Goal: Obtain resource: Download file/media

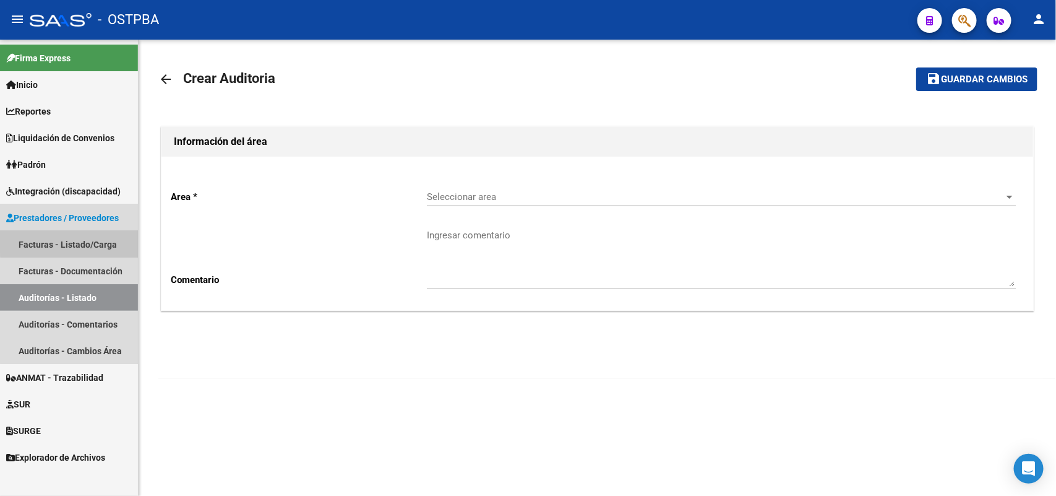
click at [82, 239] on link "Facturas - Listado/Carga" at bounding box center [69, 244] width 138 height 27
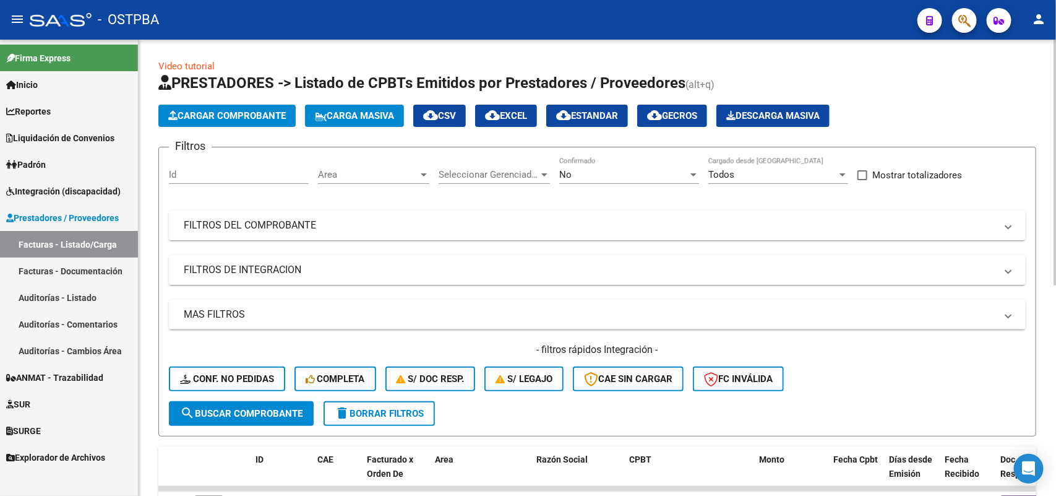
click at [691, 171] on div at bounding box center [693, 175] width 11 height 10
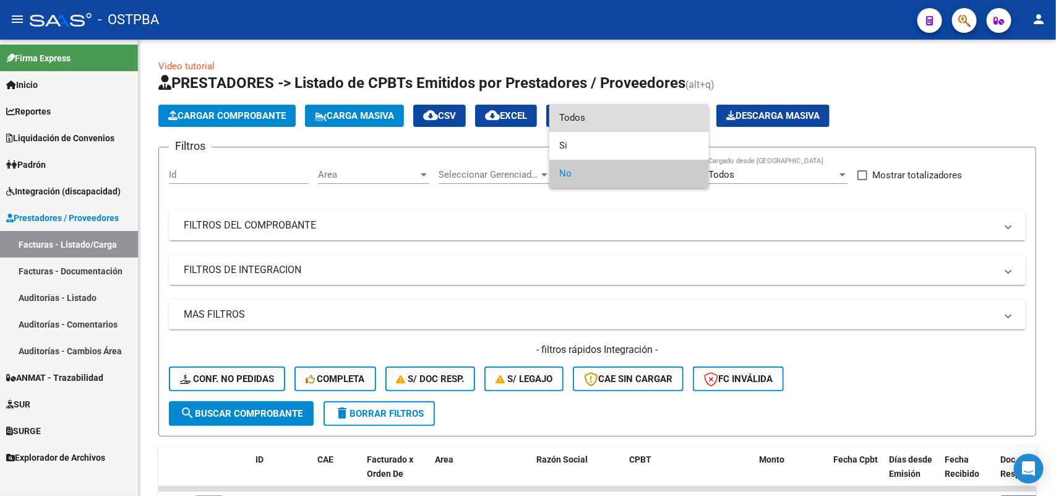
click at [594, 121] on span "Todos" at bounding box center [629, 118] width 140 height 28
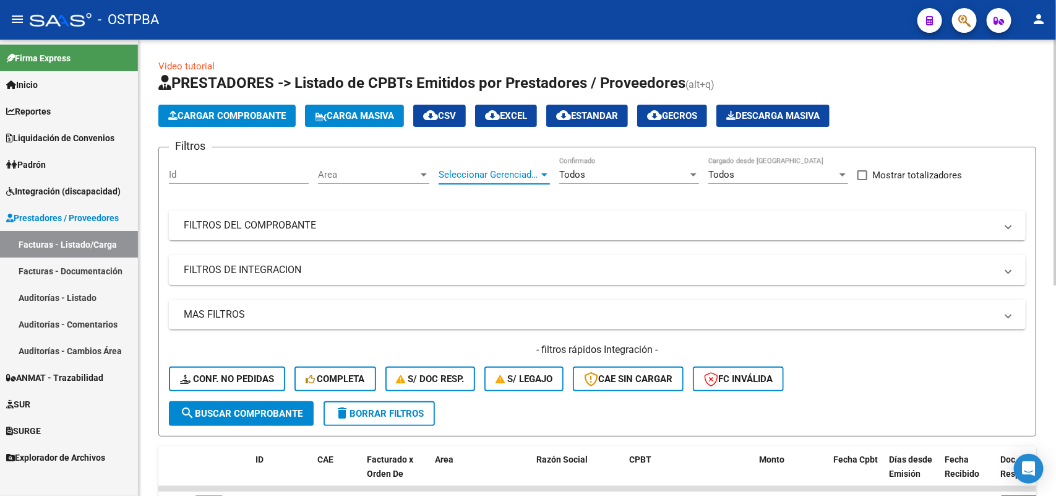
click at [543, 175] on div at bounding box center [544, 174] width 6 height 3
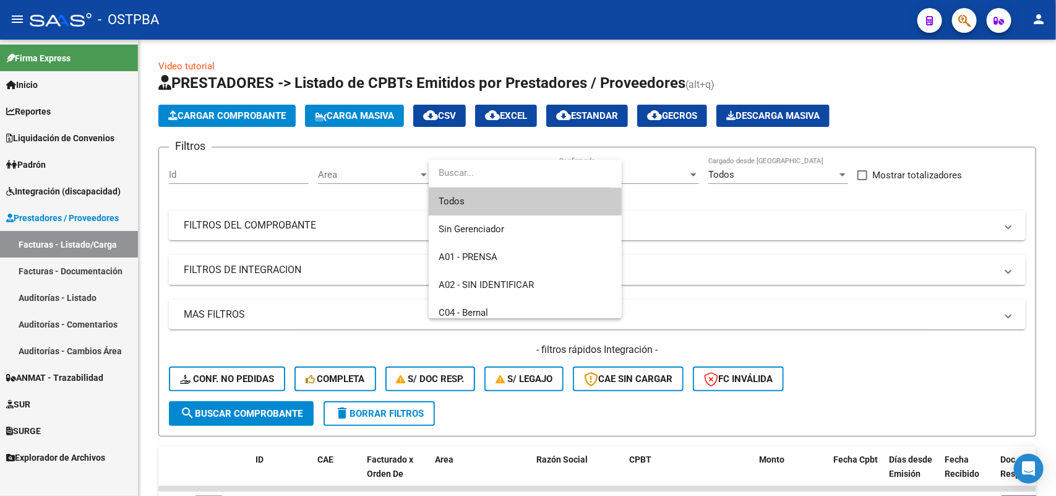
click at [496, 208] on span "Todos" at bounding box center [525, 201] width 173 height 28
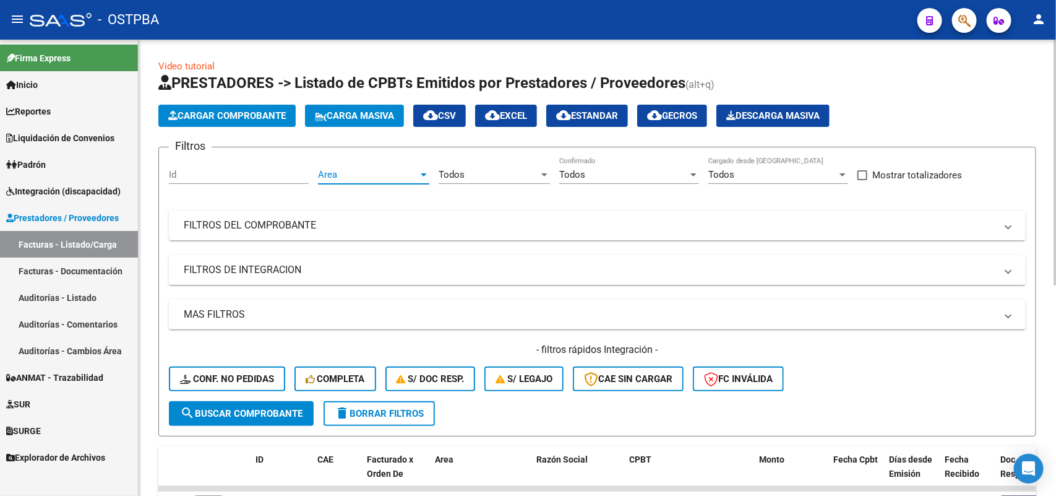
click at [424, 170] on div at bounding box center [423, 175] width 11 height 10
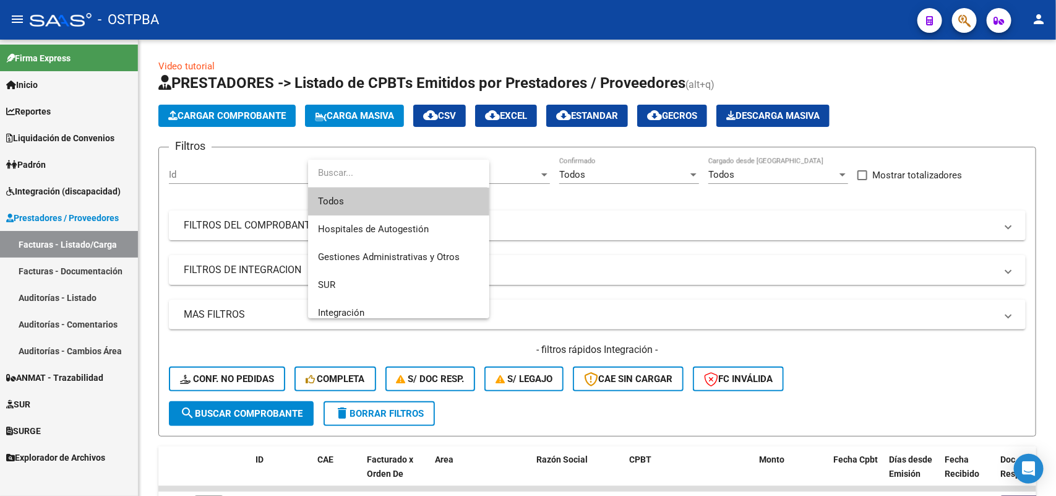
click at [364, 199] on span "Todos" at bounding box center [399, 201] width 162 height 28
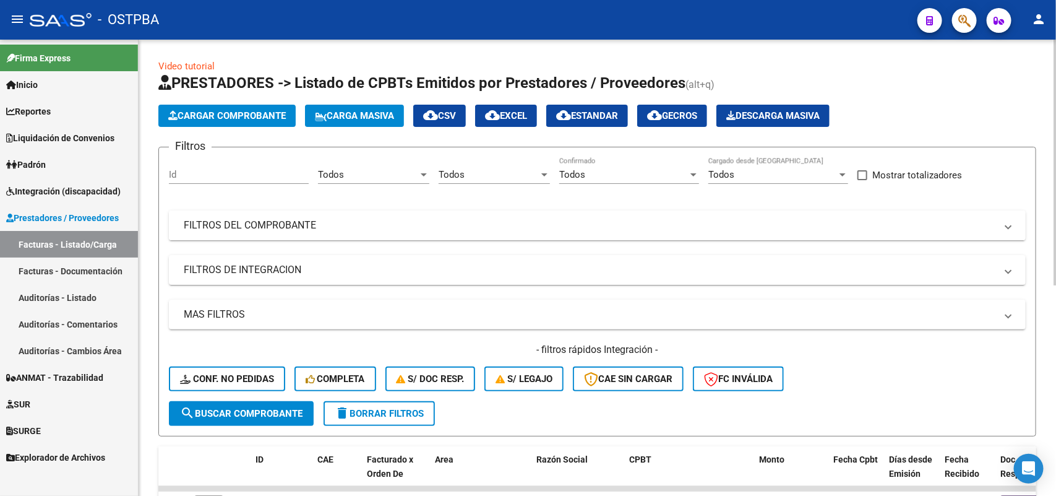
click at [291, 224] on mat-panel-title "FILTROS DEL COMPROBANTE" at bounding box center [590, 225] width 812 height 14
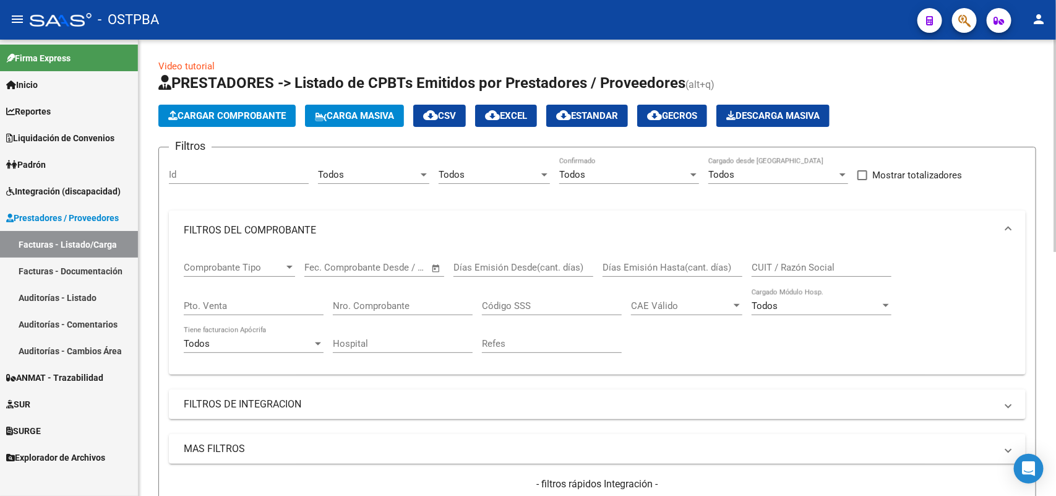
click at [403, 308] on input "Nro. Comprobante" at bounding box center [403, 305] width 140 height 11
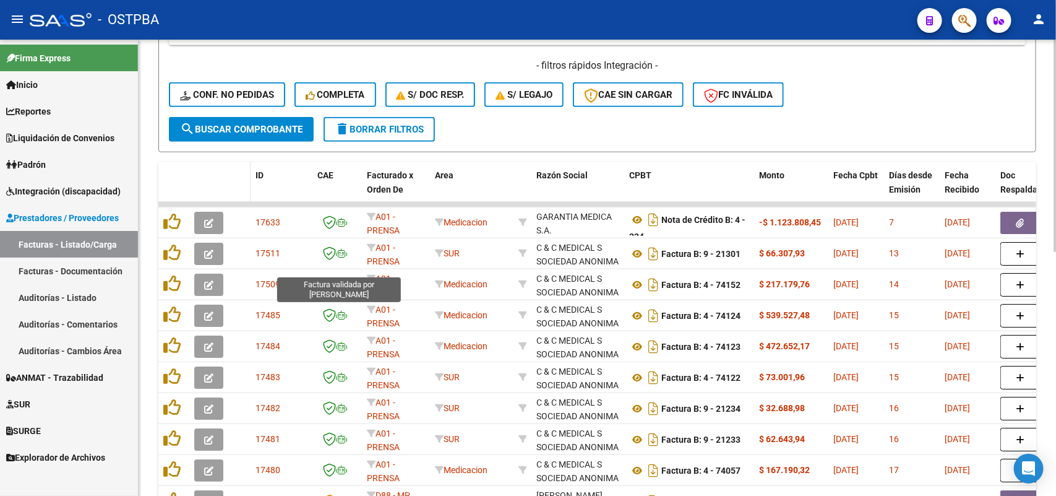
scroll to position [464, 0]
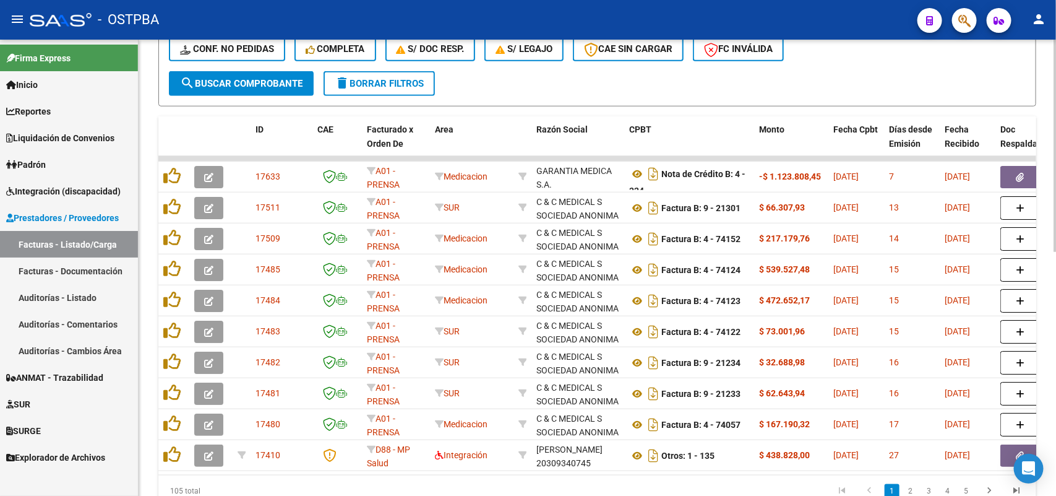
type input "1073597"
click at [240, 79] on span "search Buscar Comprobante" at bounding box center [241, 83] width 123 height 11
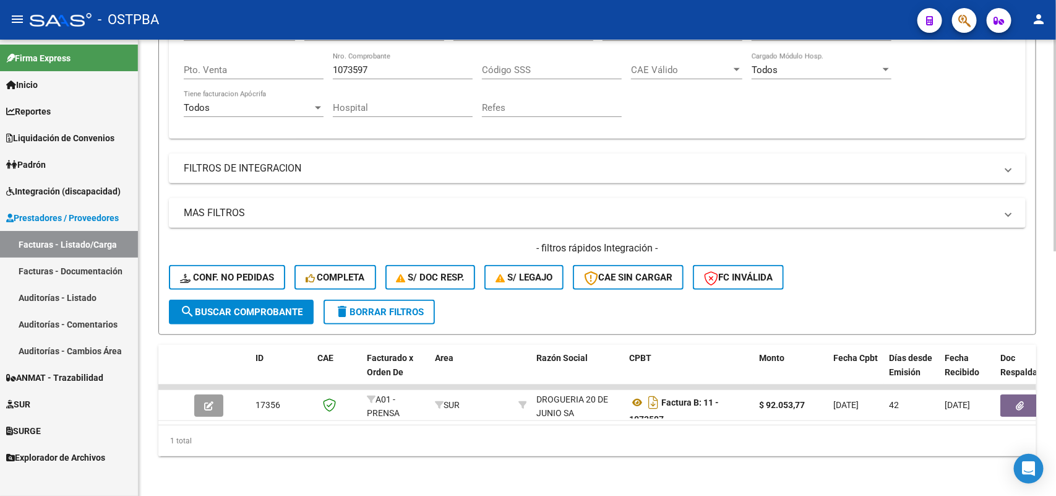
scroll to position [244, 0]
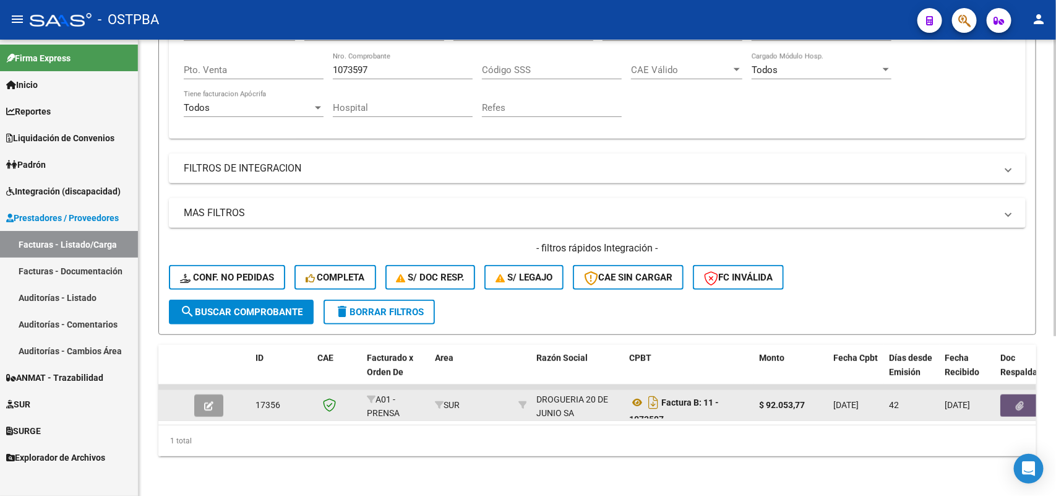
click at [1019, 401] on icon "button" at bounding box center [1021, 405] width 8 height 9
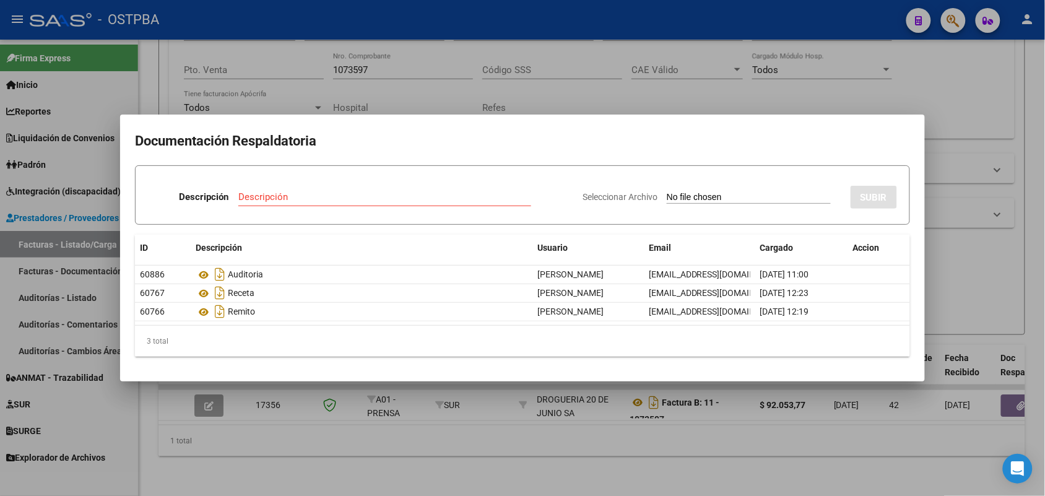
click at [412, 395] on div at bounding box center [522, 248] width 1045 height 496
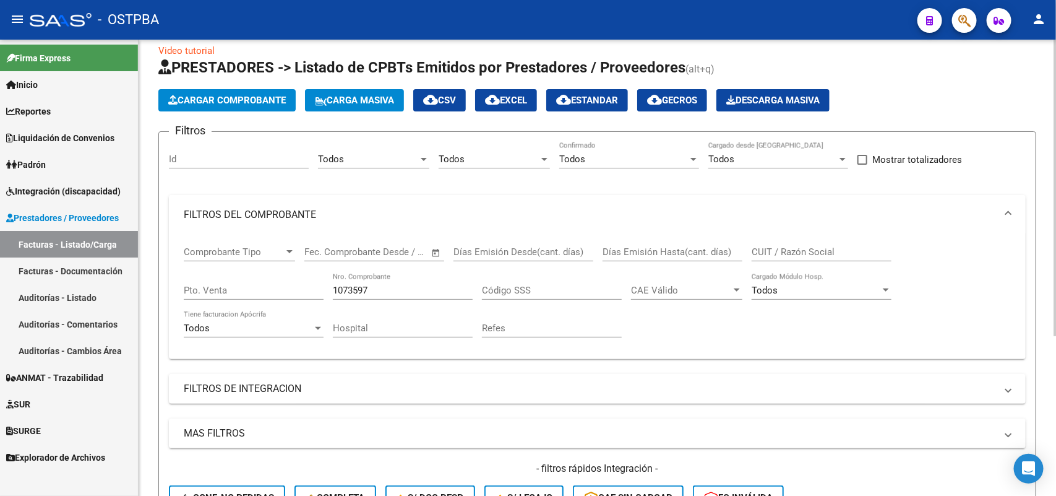
scroll to position [0, 0]
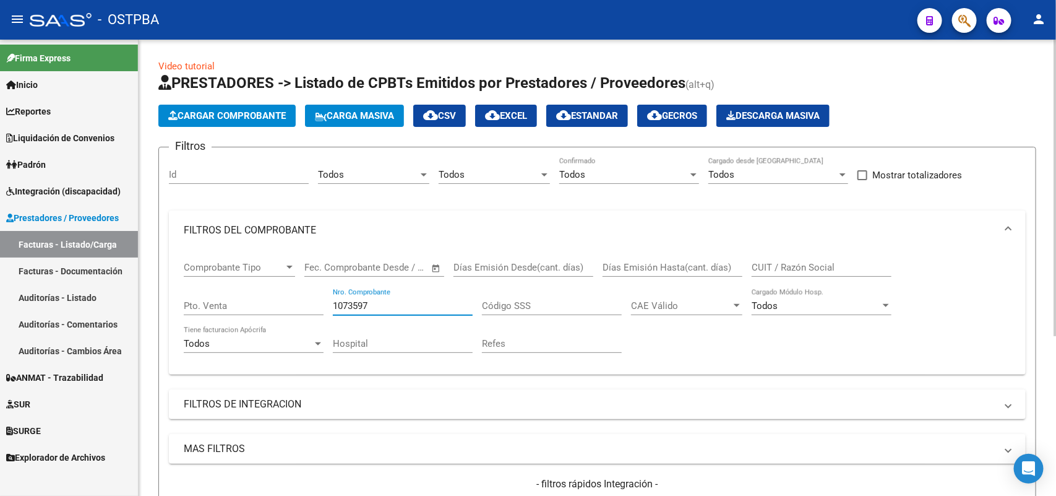
drag, startPoint x: 369, startPoint y: 304, endPoint x: 319, endPoint y: 307, distance: 50.8
click at [319, 307] on div "Comprobante Tipo Comprobante Tipo Fecha inicio – Fecha fin Fec. Comprobante Des…" at bounding box center [597, 307] width 827 height 114
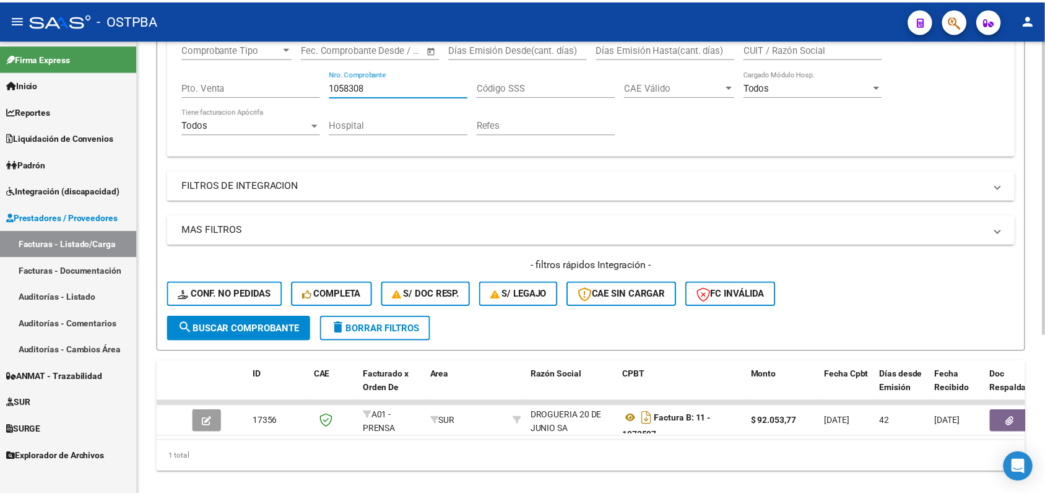
scroll to position [232, 0]
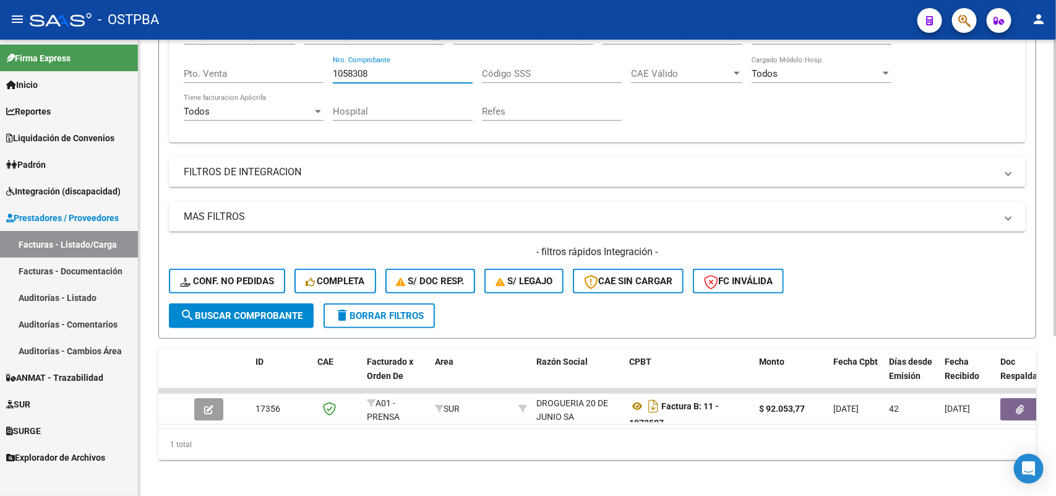
type input "1058308"
click at [257, 310] on span "search Buscar Comprobante" at bounding box center [241, 315] width 123 height 11
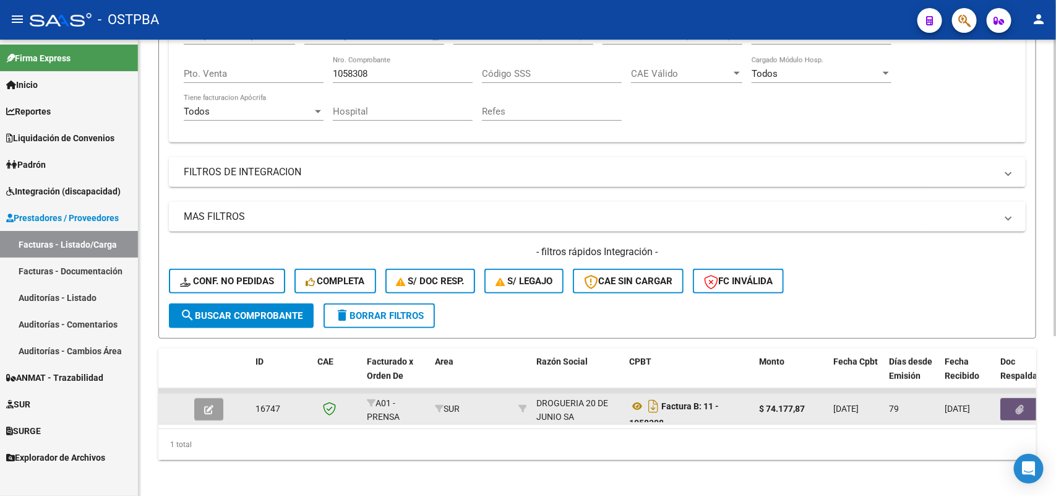
click at [1017, 405] on icon "button" at bounding box center [1021, 409] width 8 height 9
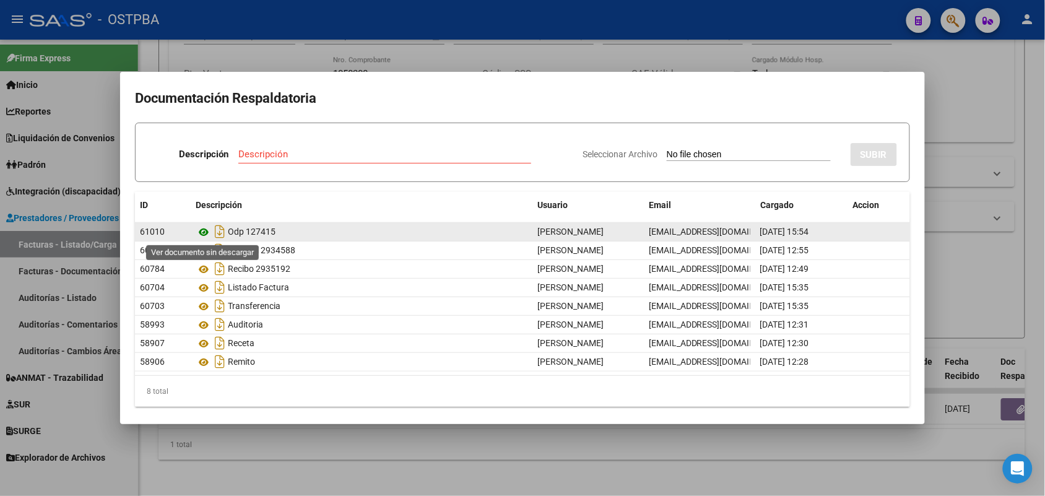
click at [205, 227] on icon at bounding box center [204, 232] width 16 height 15
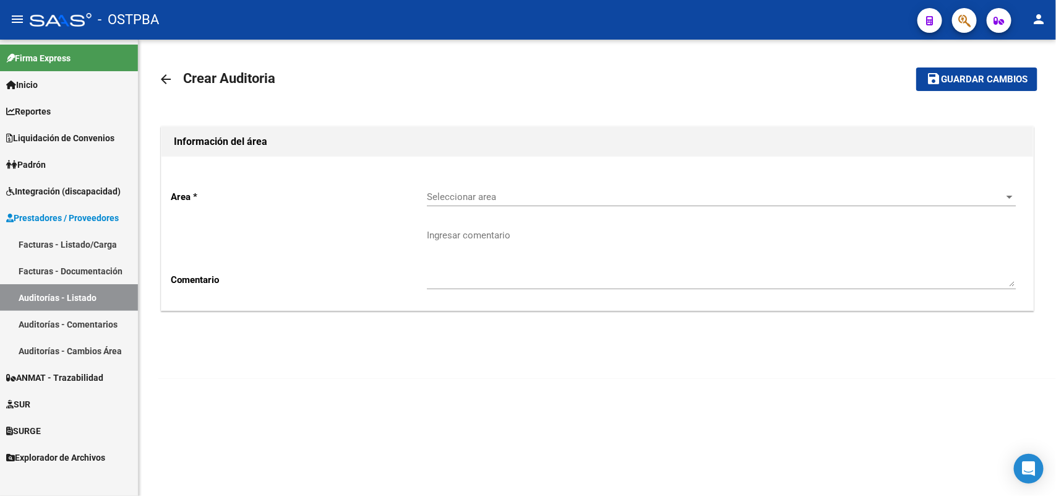
click at [106, 239] on link "Facturas - Listado/Carga" at bounding box center [69, 244] width 138 height 27
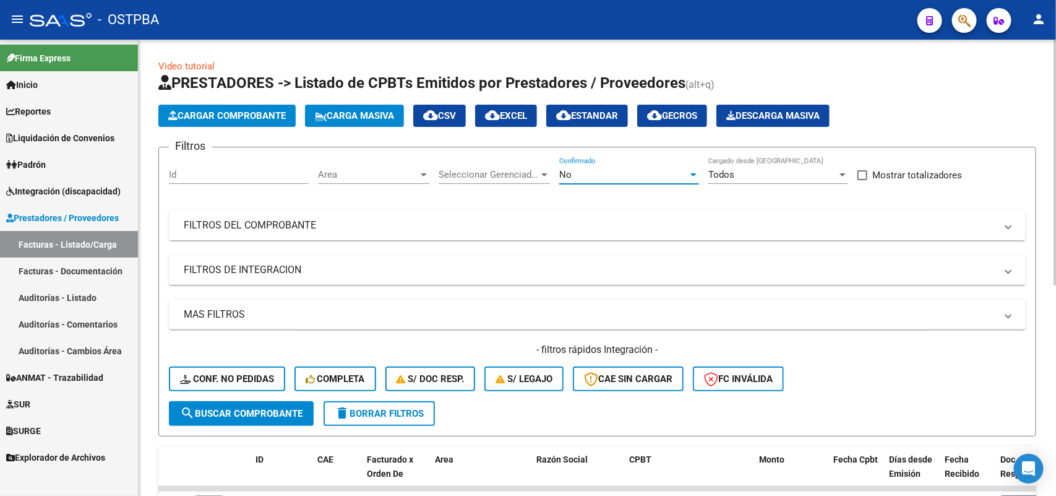
click at [692, 174] on div at bounding box center [694, 174] width 6 height 3
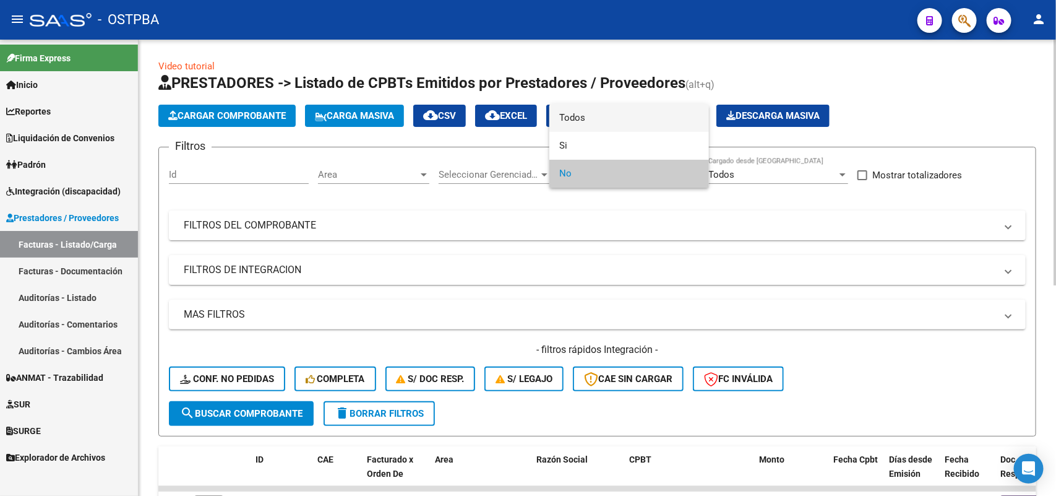
drag, startPoint x: 588, startPoint y: 121, endPoint x: 580, endPoint y: 129, distance: 10.5
click at [586, 122] on span "Todos" at bounding box center [629, 118] width 140 height 28
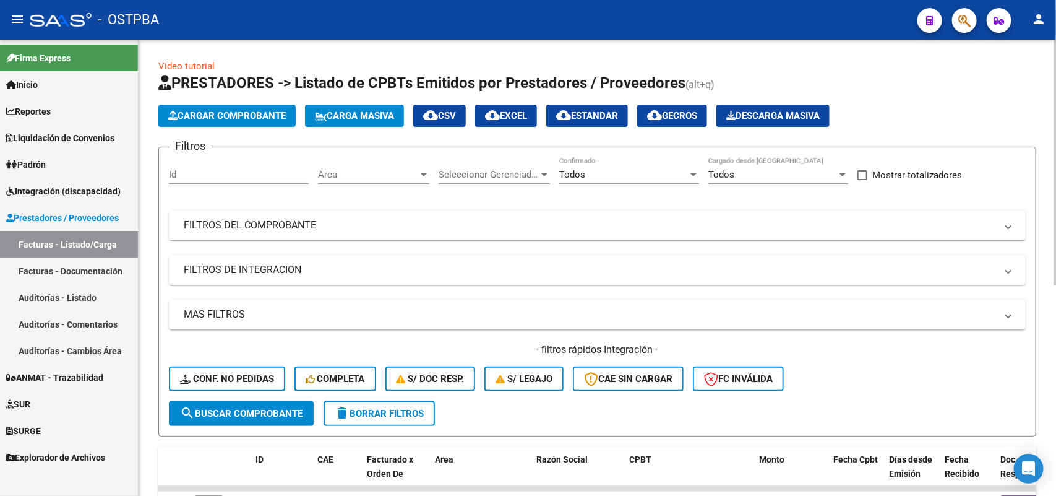
click at [541, 163] on div "Seleccionar Gerenciador Seleccionar Gerenciador" at bounding box center [494, 170] width 111 height 27
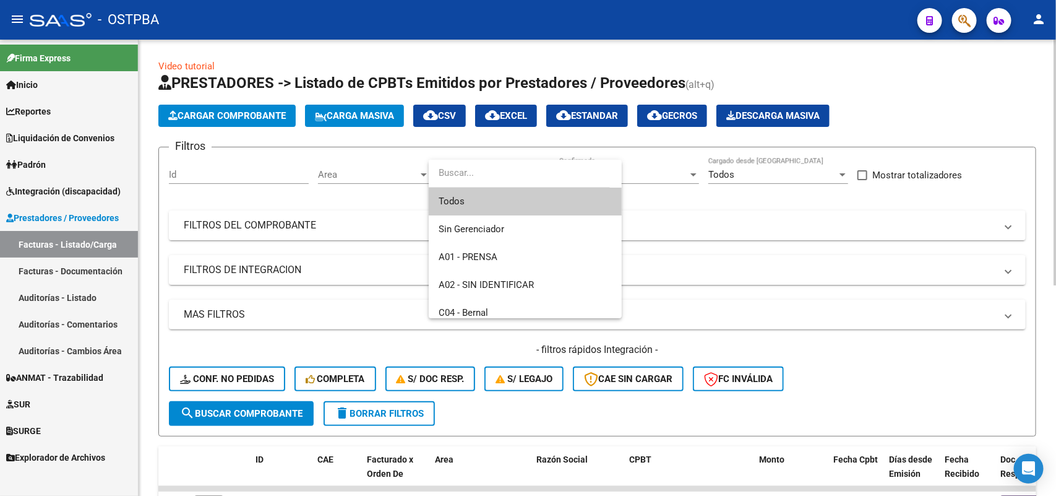
drag, startPoint x: 468, startPoint y: 197, endPoint x: 444, endPoint y: 198, distance: 24.2
click at [465, 198] on span "Todos" at bounding box center [525, 201] width 173 height 28
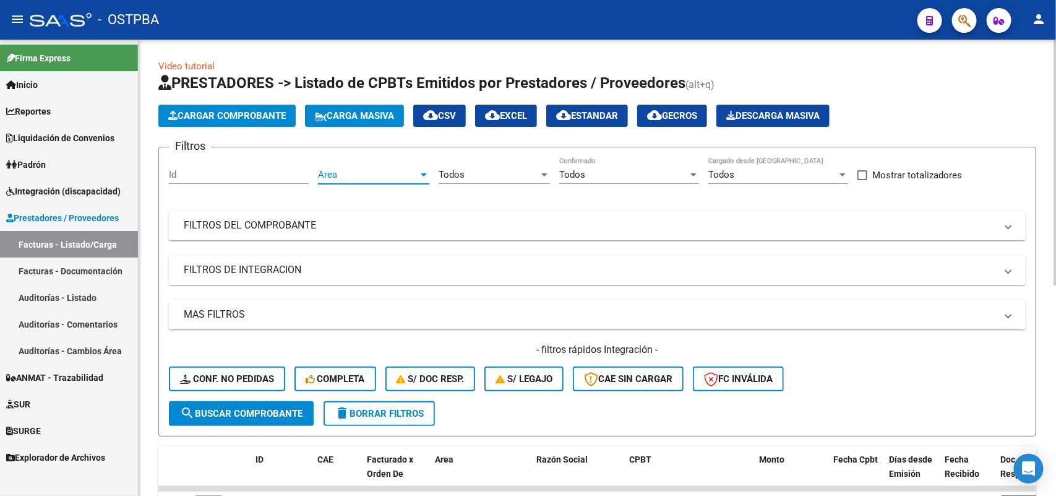
click at [423, 171] on div at bounding box center [423, 175] width 11 height 10
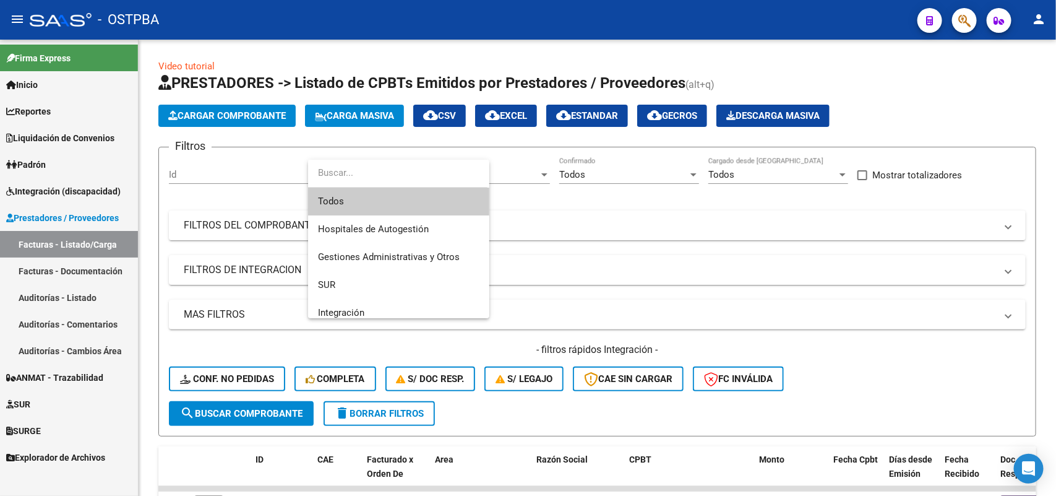
click at [381, 170] on input "dropdown search" at bounding box center [397, 173] width 179 height 28
click at [363, 196] on span "Todos" at bounding box center [399, 201] width 162 height 28
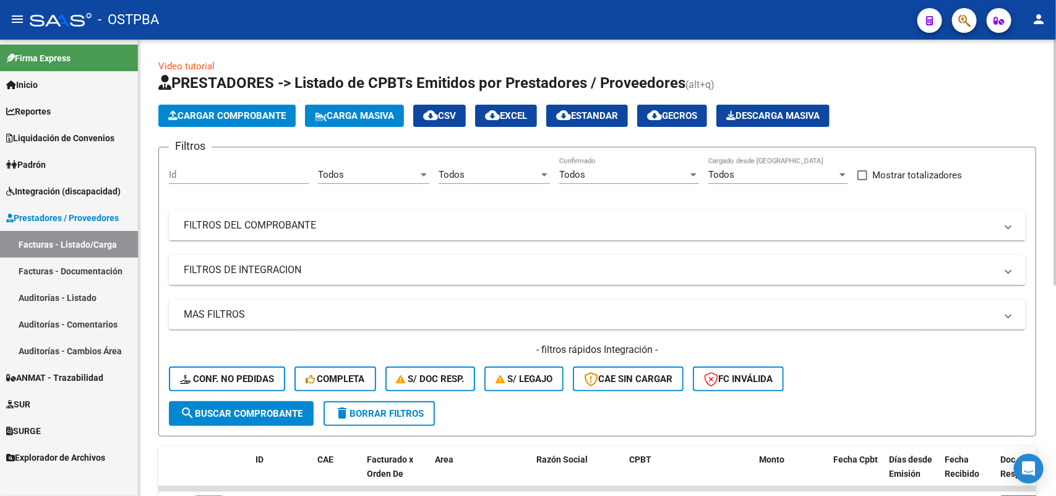
click at [312, 218] on mat-panel-title "FILTROS DEL COMPROBANTE" at bounding box center [590, 225] width 812 height 14
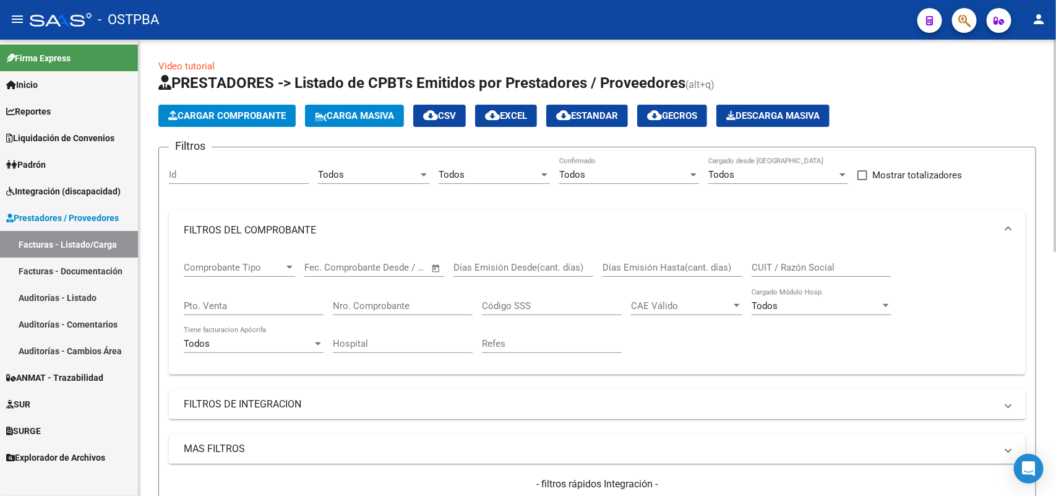
click at [379, 308] on input "Nro. Comprobante" at bounding box center [403, 305] width 140 height 11
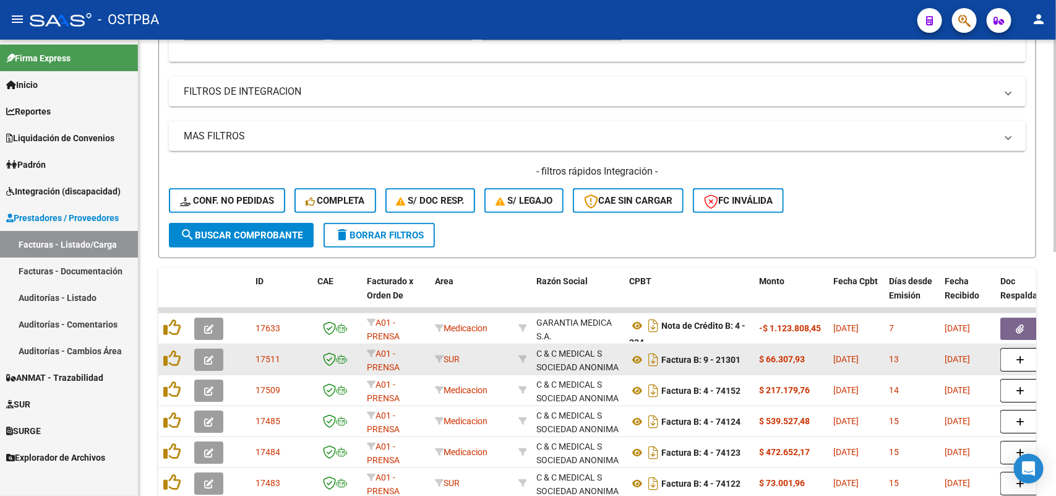
scroll to position [387, 0]
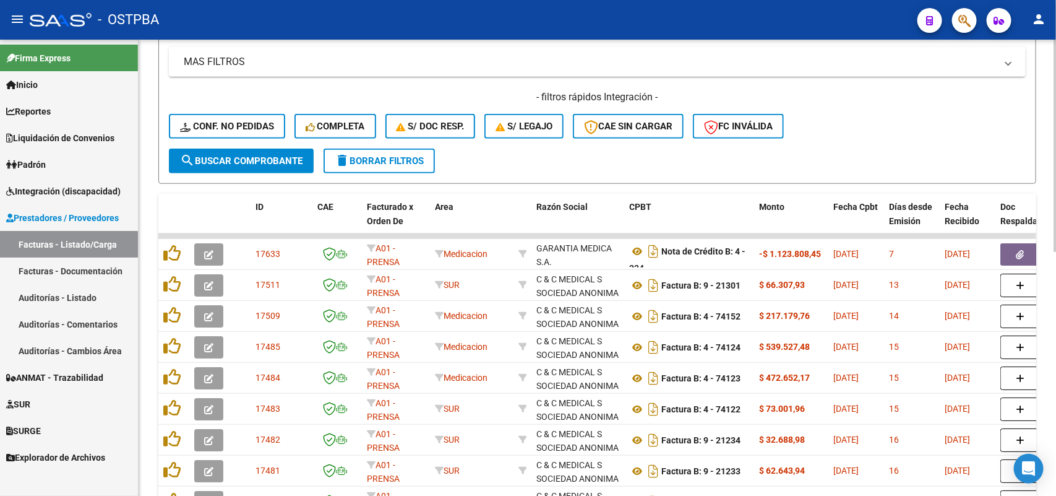
type input "73087"
click at [266, 162] on span "search Buscar Comprobante" at bounding box center [241, 160] width 123 height 11
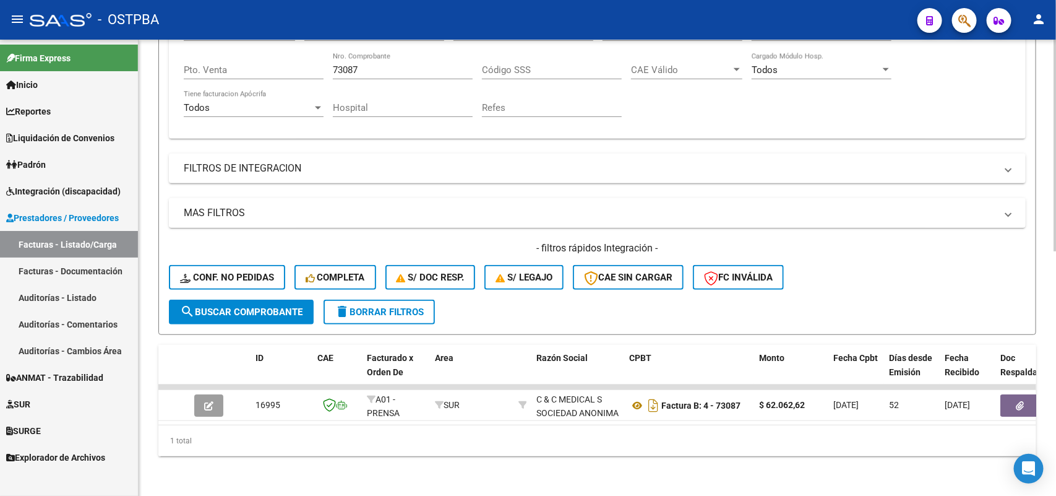
scroll to position [244, 0]
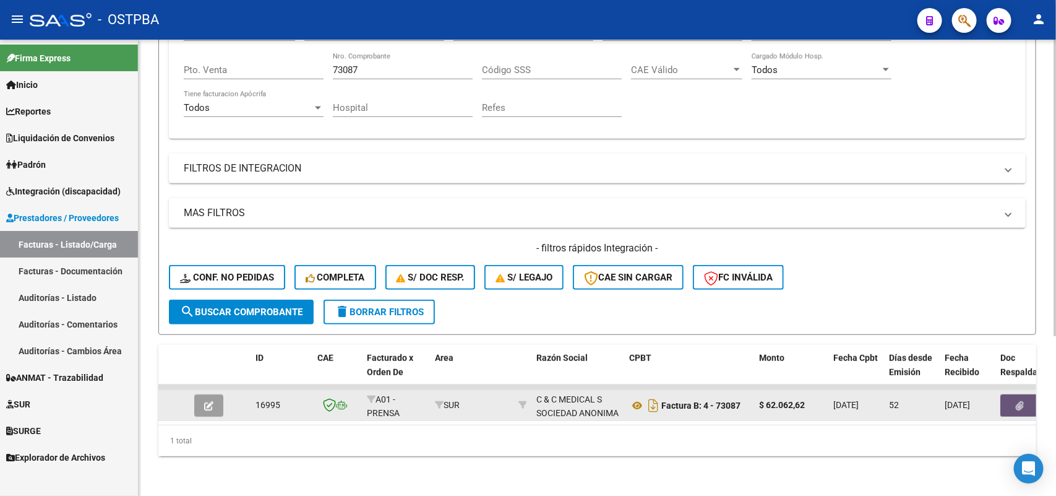
click at [1022, 401] on icon "button" at bounding box center [1021, 405] width 8 height 9
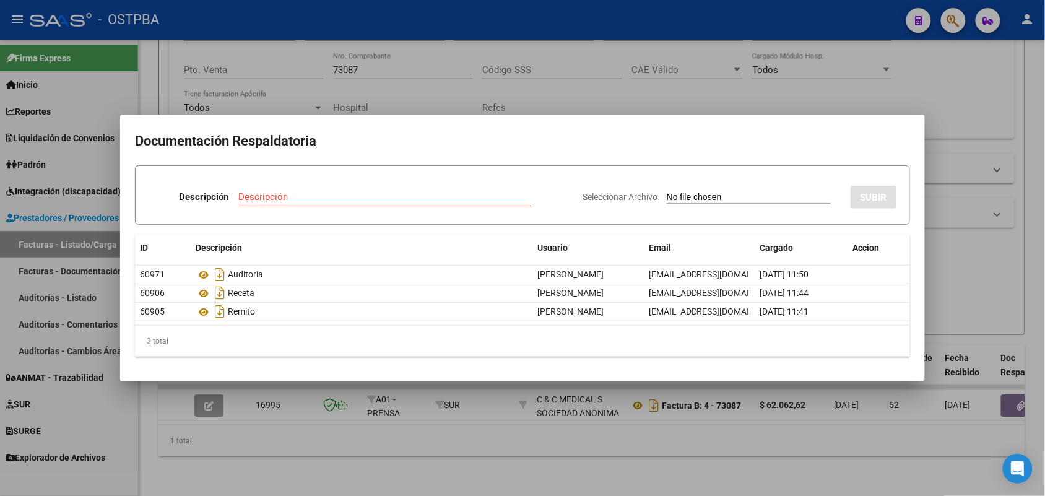
click at [731, 431] on div at bounding box center [522, 248] width 1045 height 496
